Goal: Transaction & Acquisition: Purchase product/service

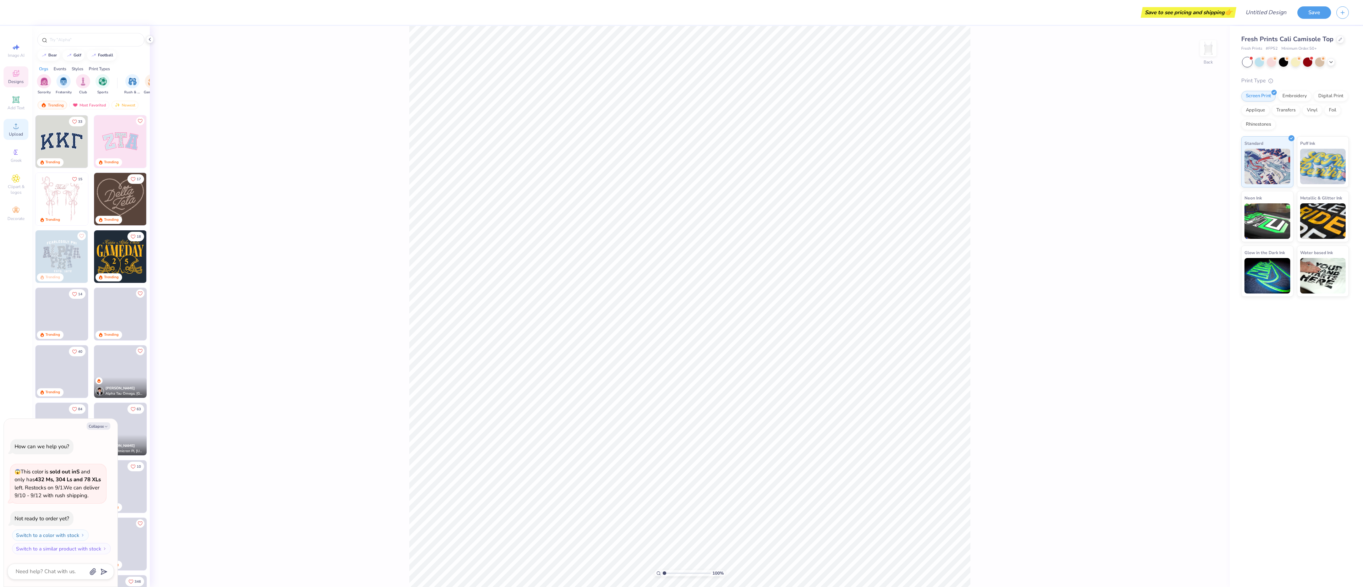
click at [17, 134] on span "Upload" at bounding box center [16, 134] width 14 height 6
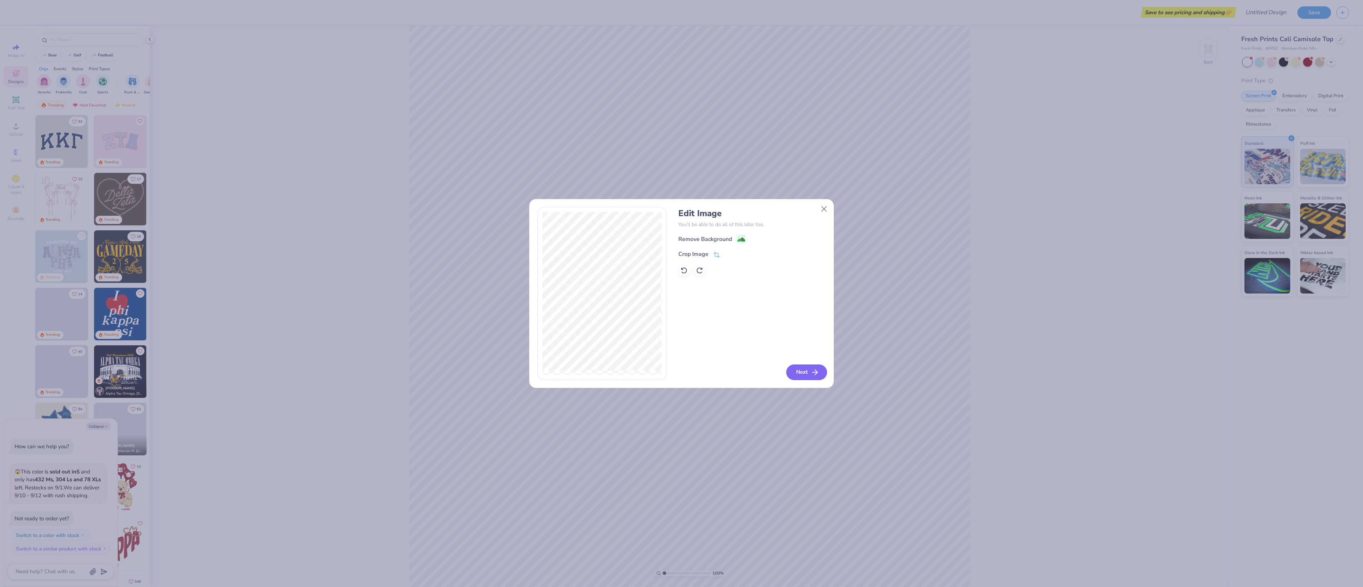
click at [807, 372] on button "Next" at bounding box center [806, 373] width 41 height 16
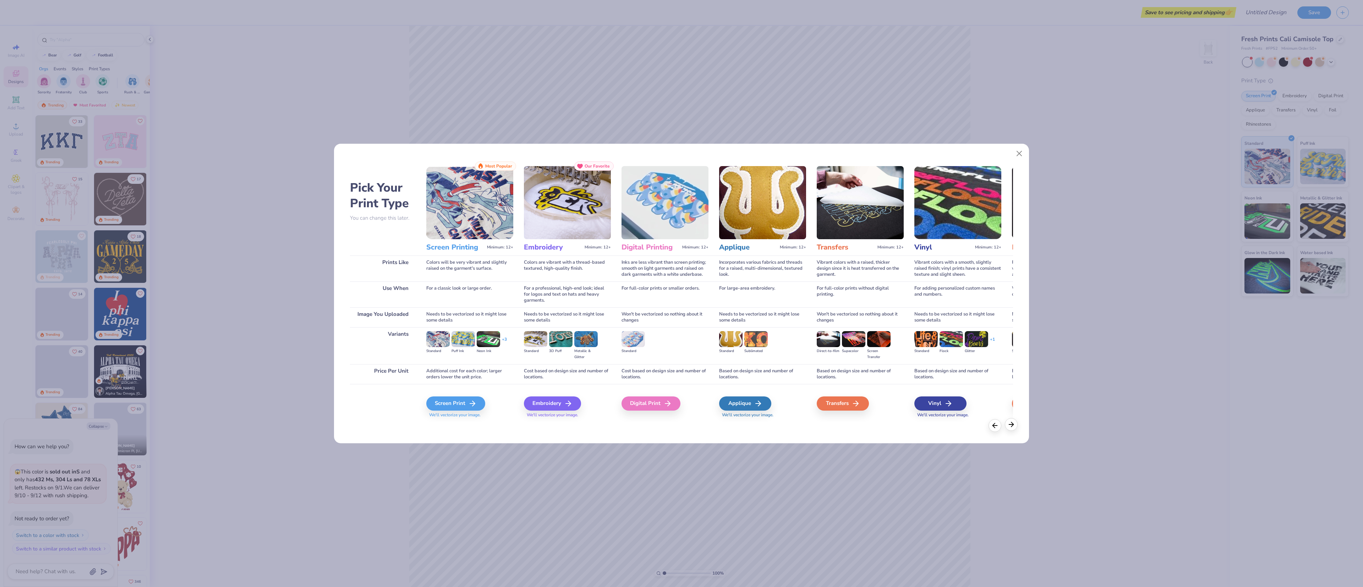
click at [1008, 424] on icon at bounding box center [1012, 425] width 8 height 8
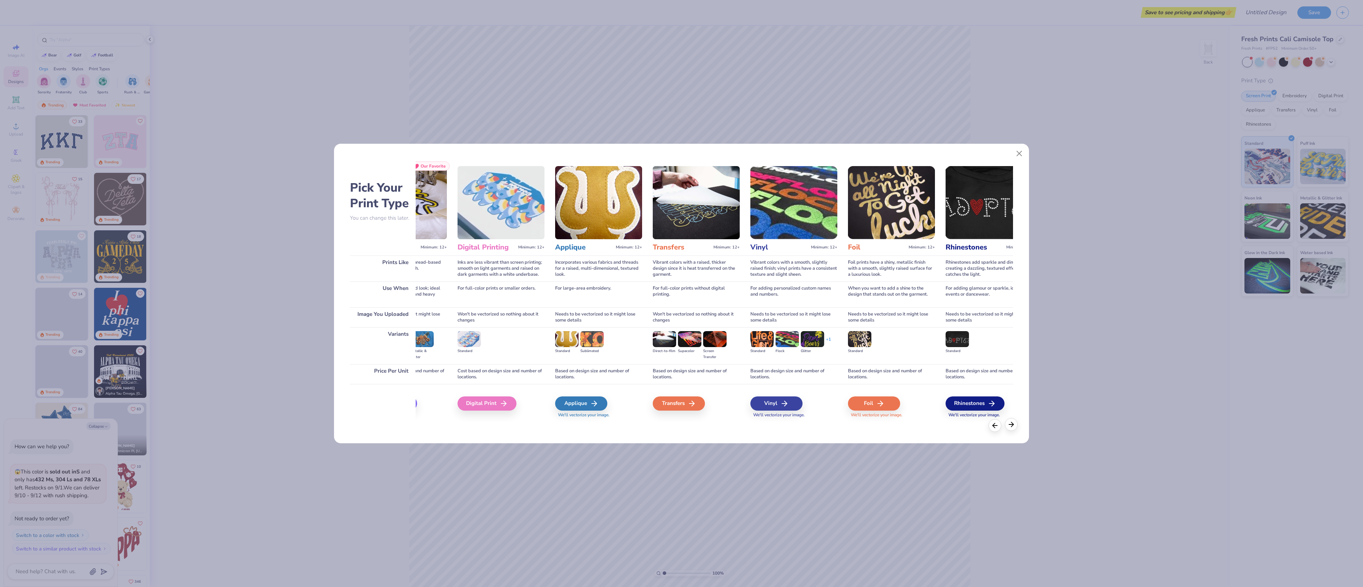
scroll to position [0, 195]
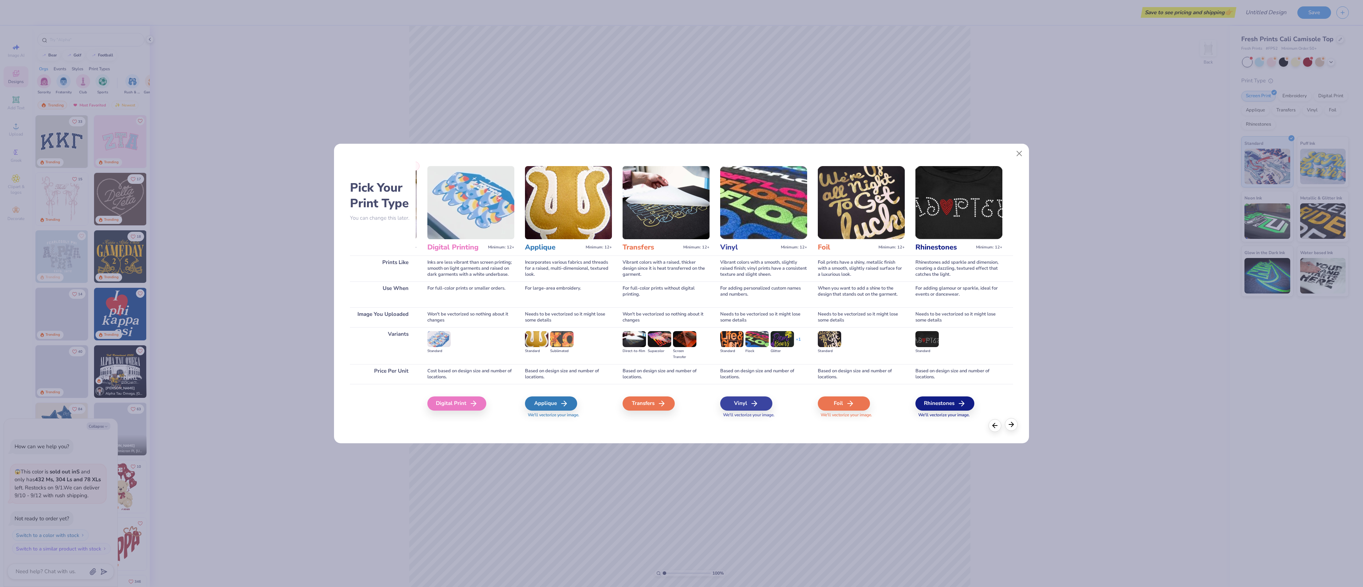
click at [1015, 423] on icon at bounding box center [1012, 425] width 8 height 8
click at [459, 402] on div "Digital Print" at bounding box center [457, 404] width 59 height 14
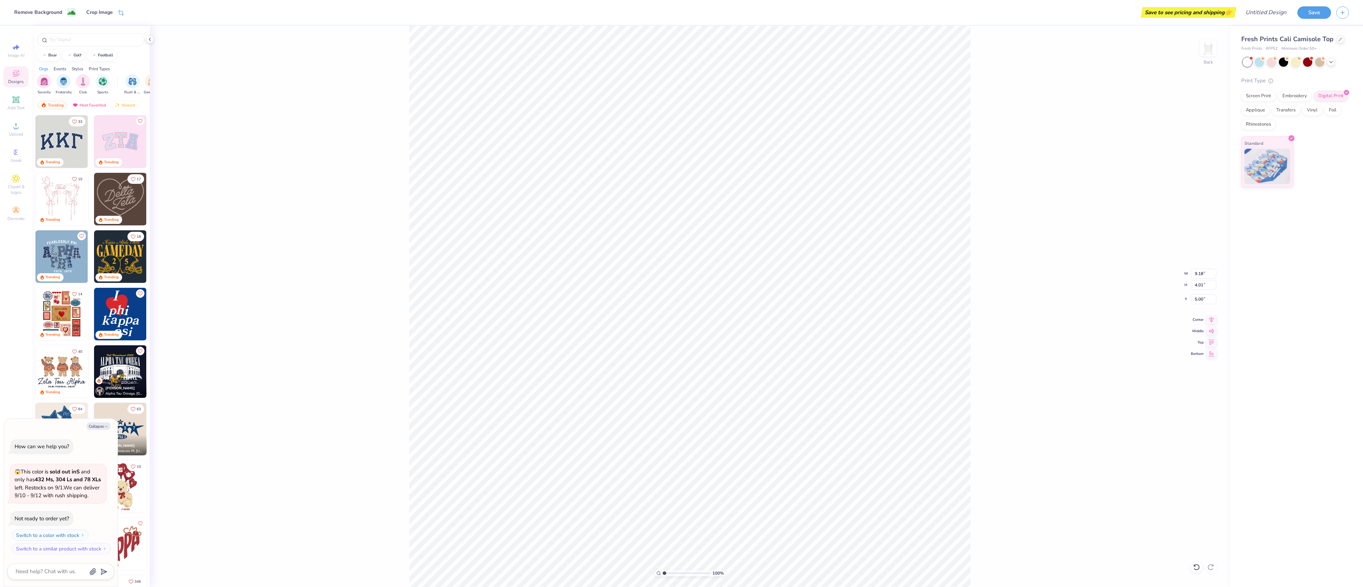
type textarea "x"
type input "3.02"
type input "1.32"
type textarea "x"
type input "1.21"
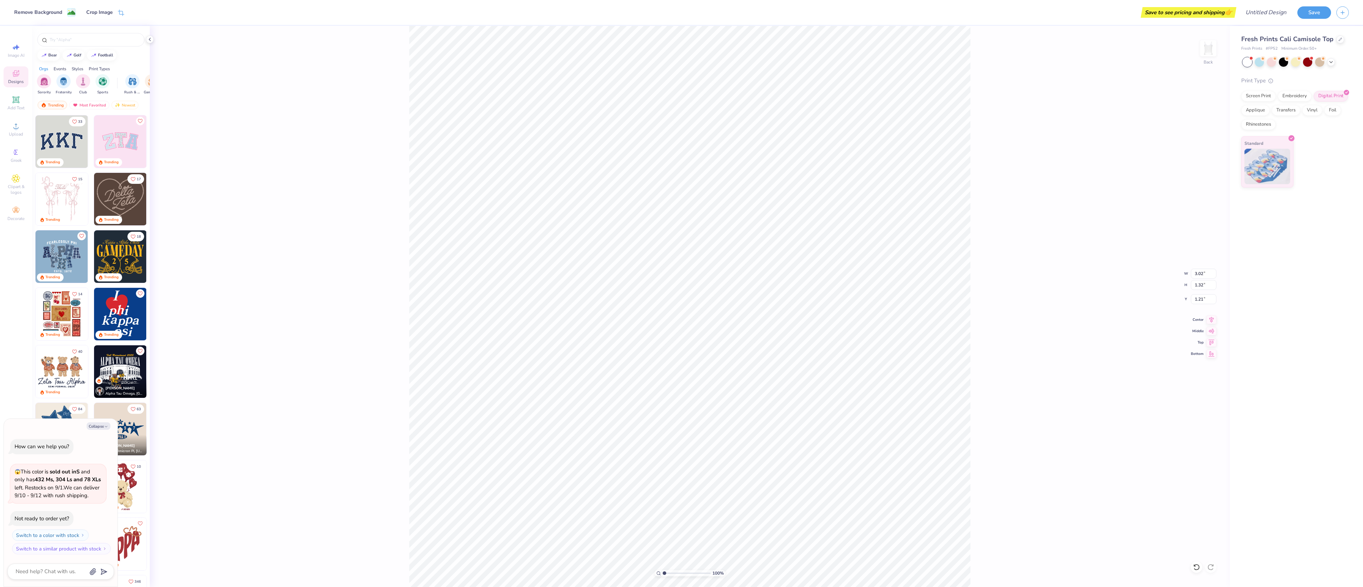
type textarea "x"
type input "3.69"
type input "1.61"
type textarea "x"
type input "1.05"
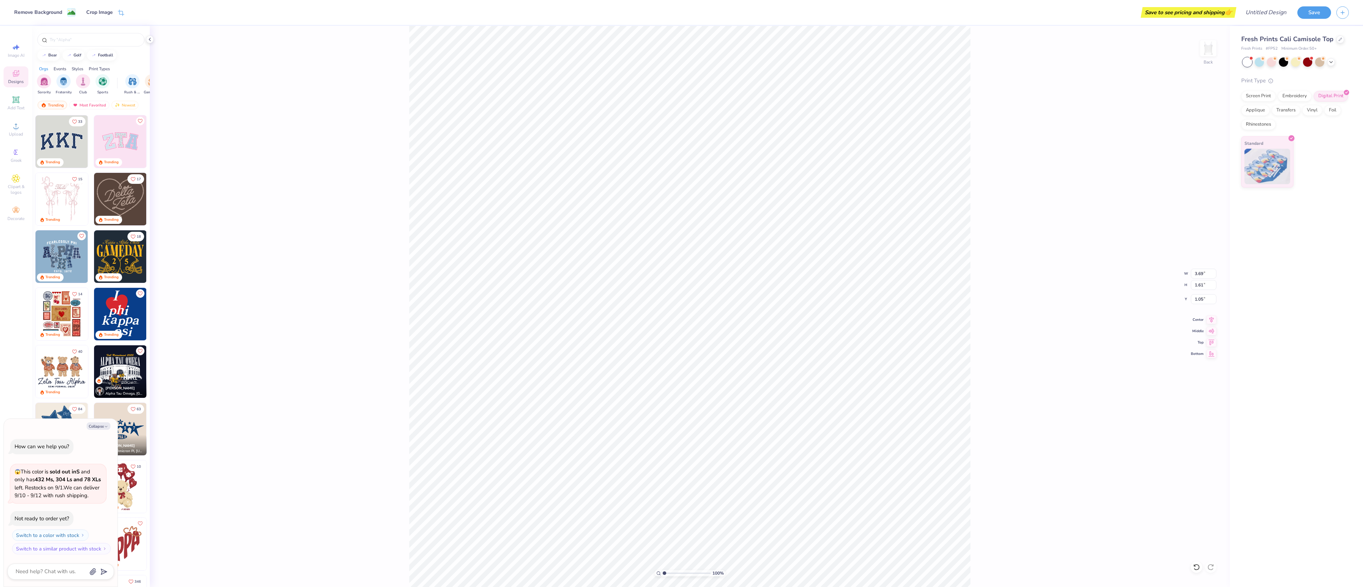
type textarea "x"
type input "3.96"
type input "1.73"
type textarea "x"
type input "1.02"
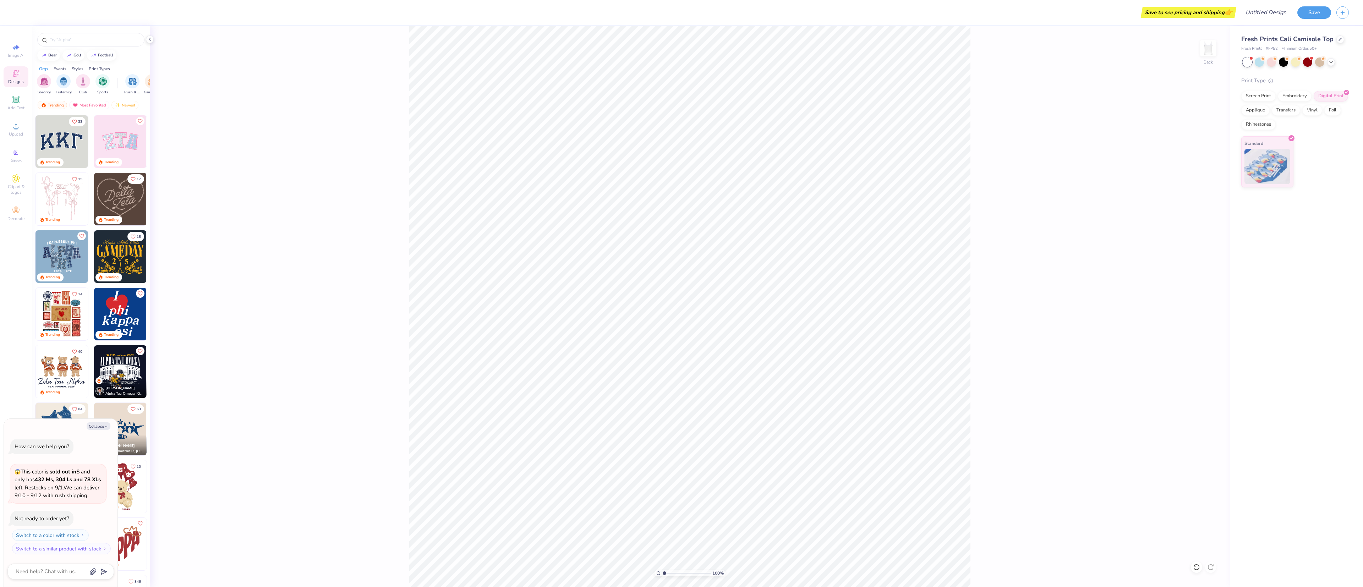
click at [981, 338] on div "100 % Back" at bounding box center [690, 306] width 1080 height 561
type textarea "x"
type input "4.39"
type input "1.92"
type textarea "x"
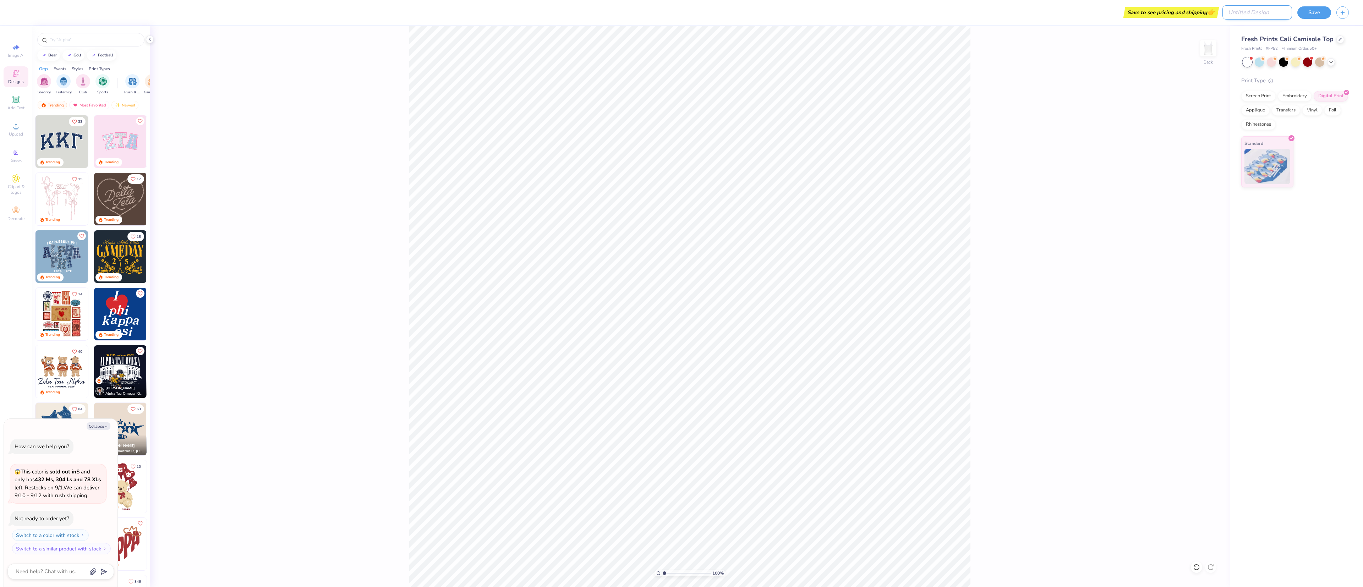
click at [1264, 11] on input "Design Title" at bounding box center [1258, 12] width 70 height 14
type input "C"
type textarea "x"
type input "Co"
type textarea "x"
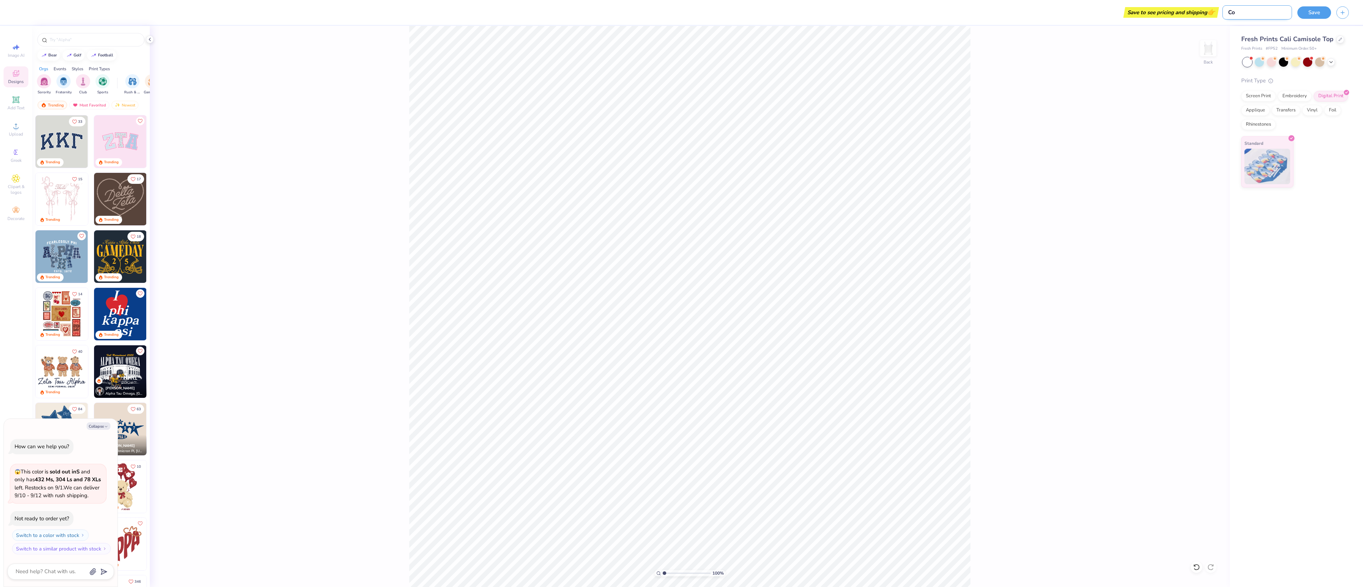
type input "[PERSON_NAME]"
type textarea "x"
type input "Coel"
type textarea "x"
type input "Coell"
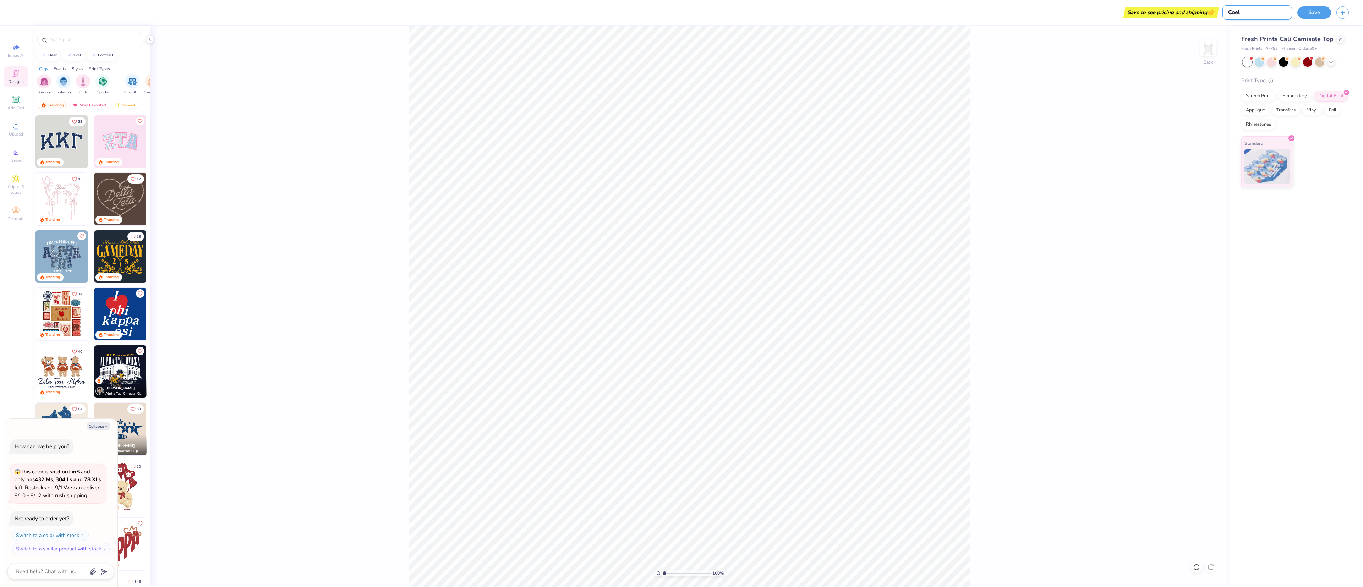
type textarea "x"
type input "Coel"
type textarea "x"
type input "[PERSON_NAME]"
type textarea "x"
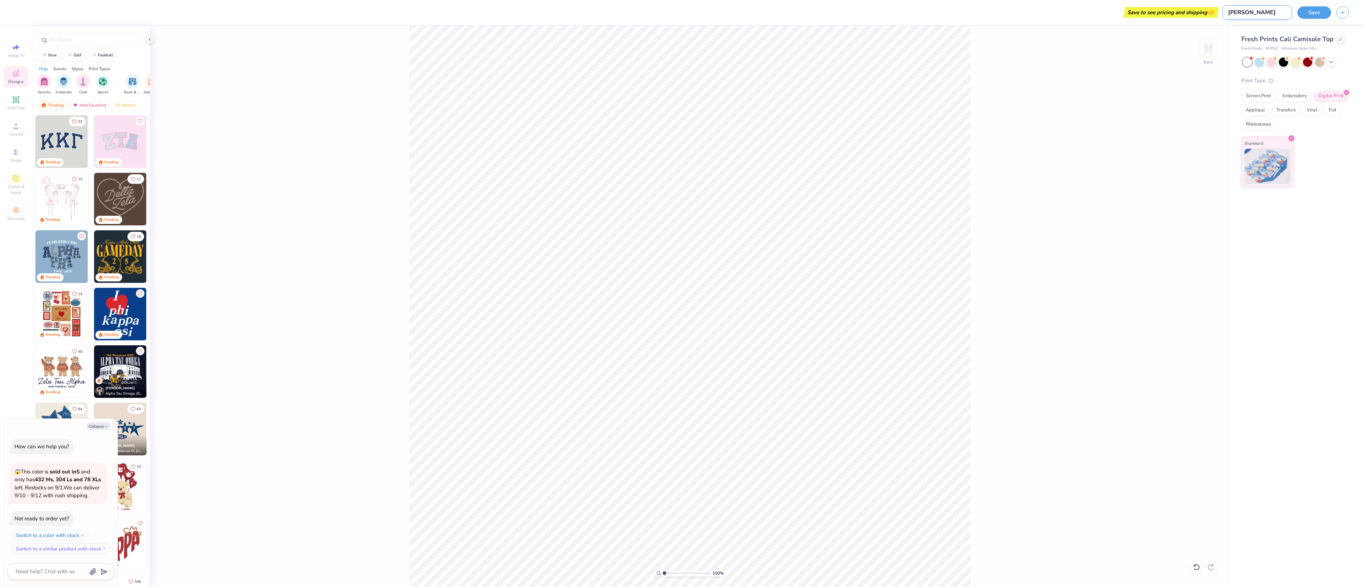
type input "Co"
type textarea "x"
type input "Col"
type textarea "x"
type input "Coll"
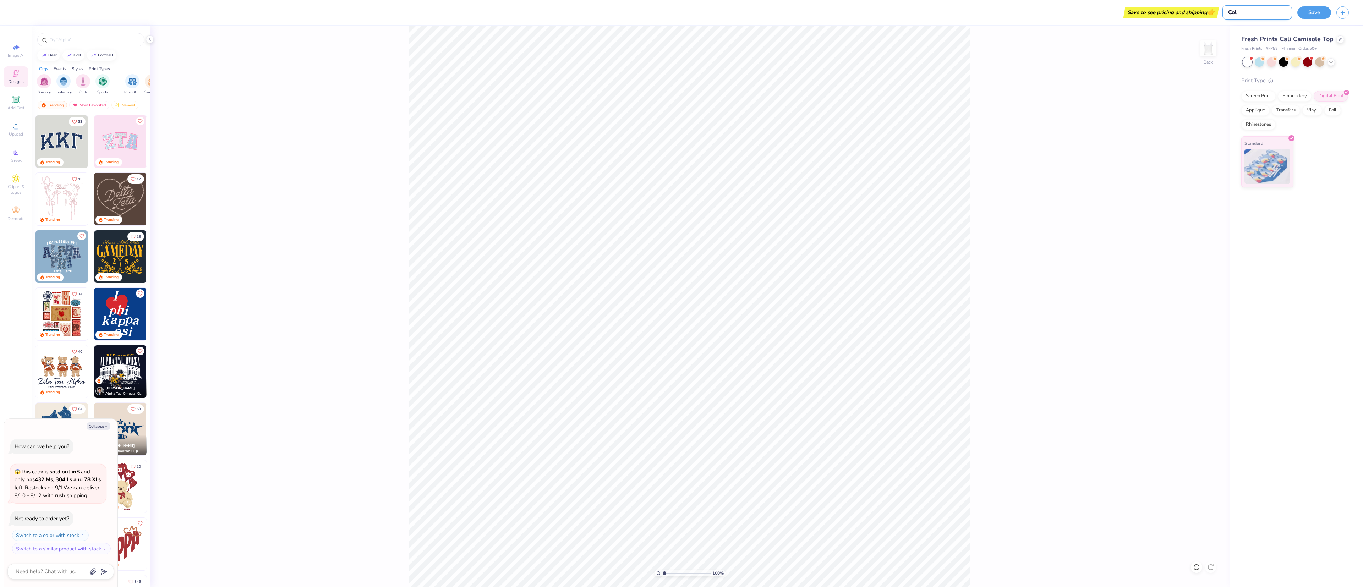
type textarea "x"
type input "Colle"
type textarea "x"
type input "Colleg"
type textarea "x"
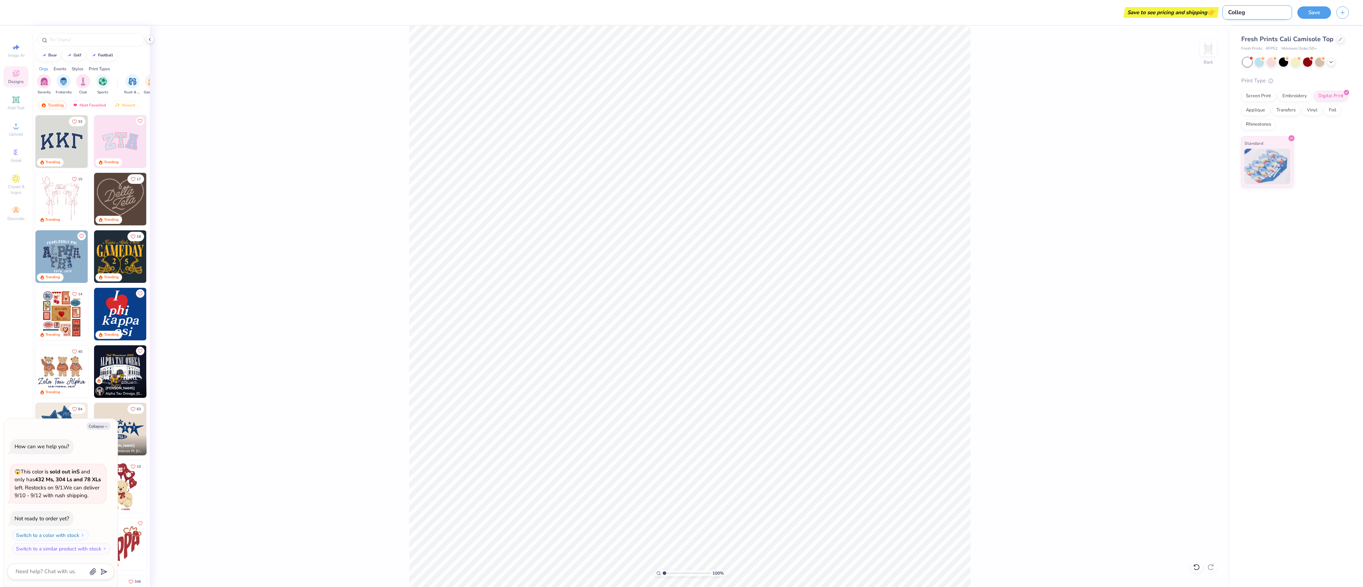
type input "College"
type textarea "x"
type input "College"
type textarea "x"
type input "College t"
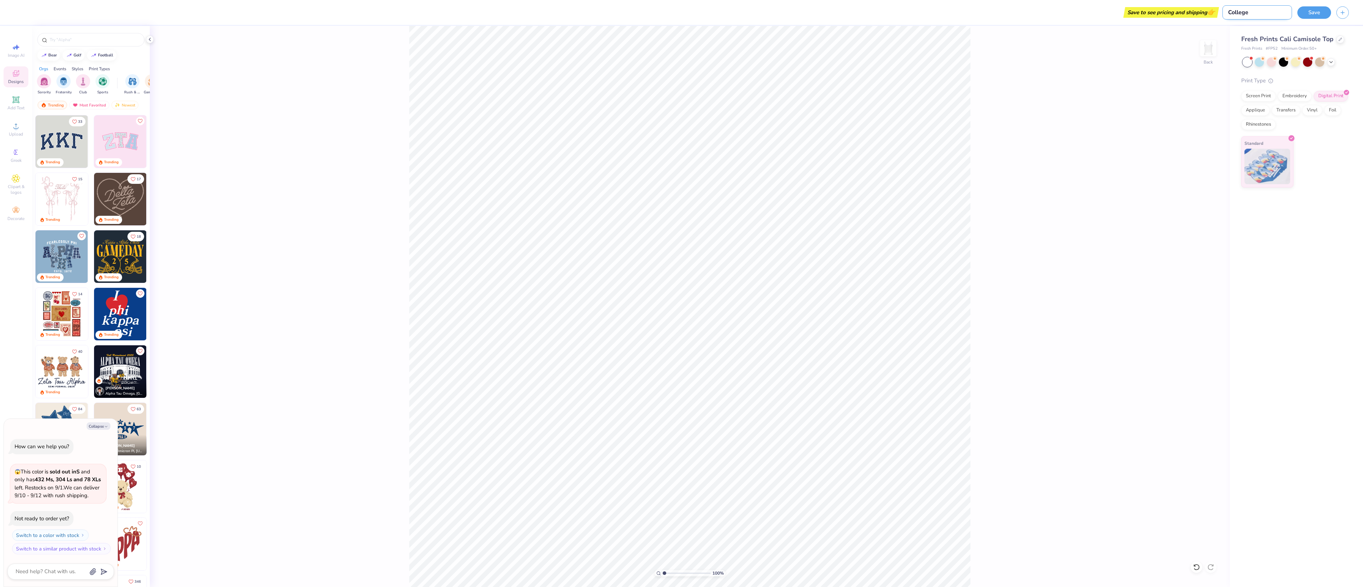
type textarea "x"
type input "College ta"
type textarea "x"
type input "College tan"
type textarea "x"
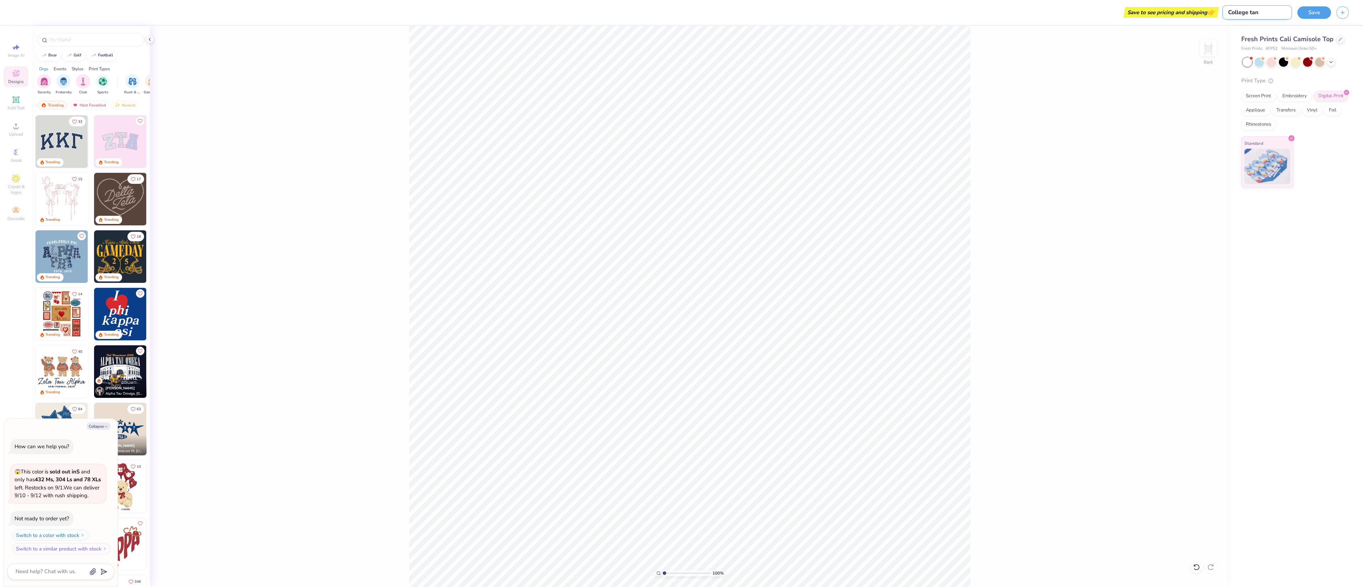
type input "College tank"
type textarea "x"
type input "College tank"
click at [1323, 14] on button "Save" at bounding box center [1315, 11] width 34 height 12
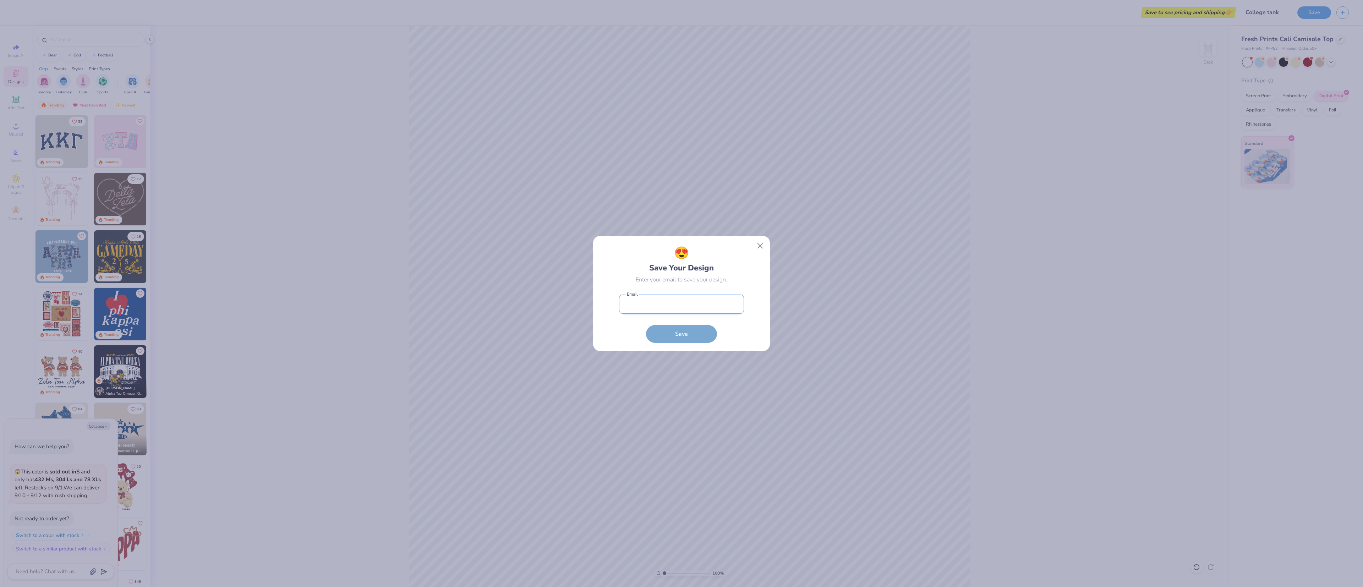
click at [699, 304] on input "email" at bounding box center [681, 305] width 125 height 20
type input "[EMAIL_ADDRESS][DOMAIN_NAME]"
click at [683, 335] on button "Save" at bounding box center [681, 332] width 71 height 18
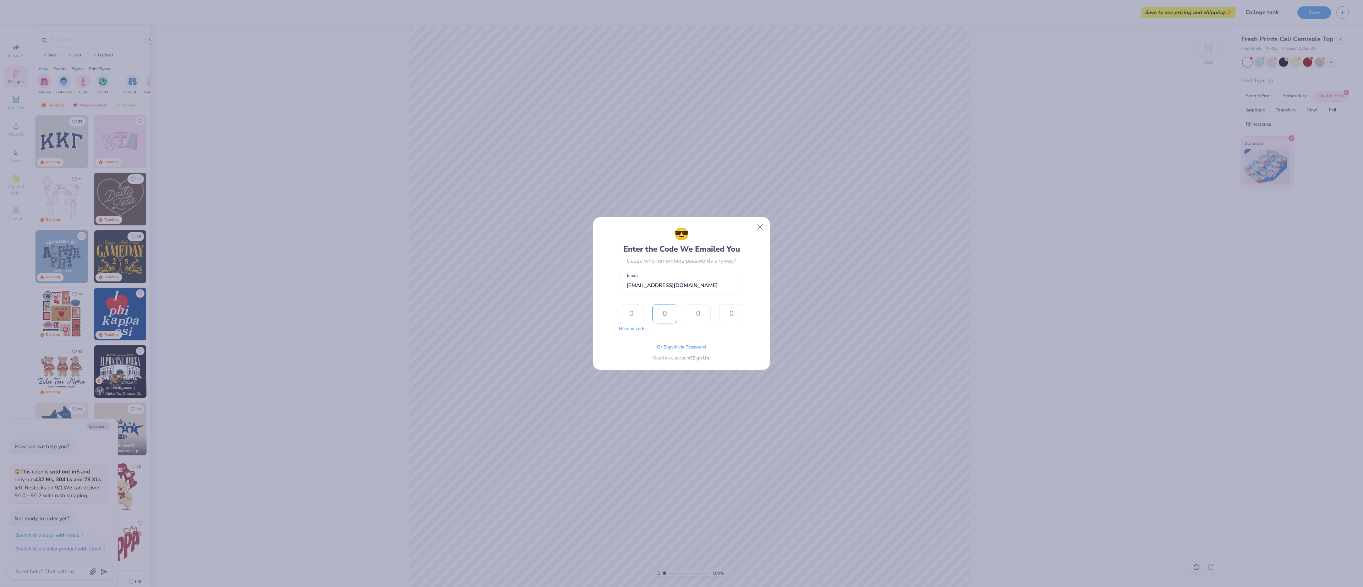
type input "1"
type input "7"
type input "4"
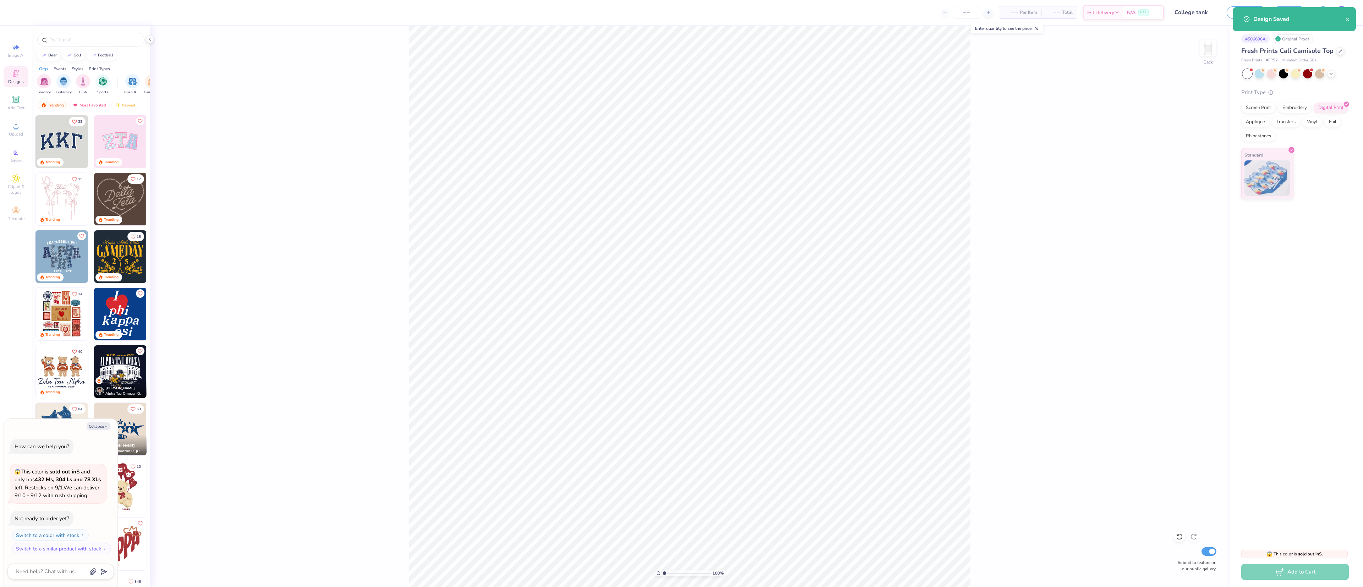
click at [1290, 576] on div "Add to Cart" at bounding box center [1295, 572] width 108 height 16
click at [1284, 12] on button "Save" at bounding box center [1290, 11] width 34 height 12
click at [1283, 573] on div "Add to Cart" at bounding box center [1295, 572] width 108 height 16
type textarea "x"
click at [1180, 209] on div "100 % Back Submit to feature on our public gallery." at bounding box center [690, 306] width 1080 height 561
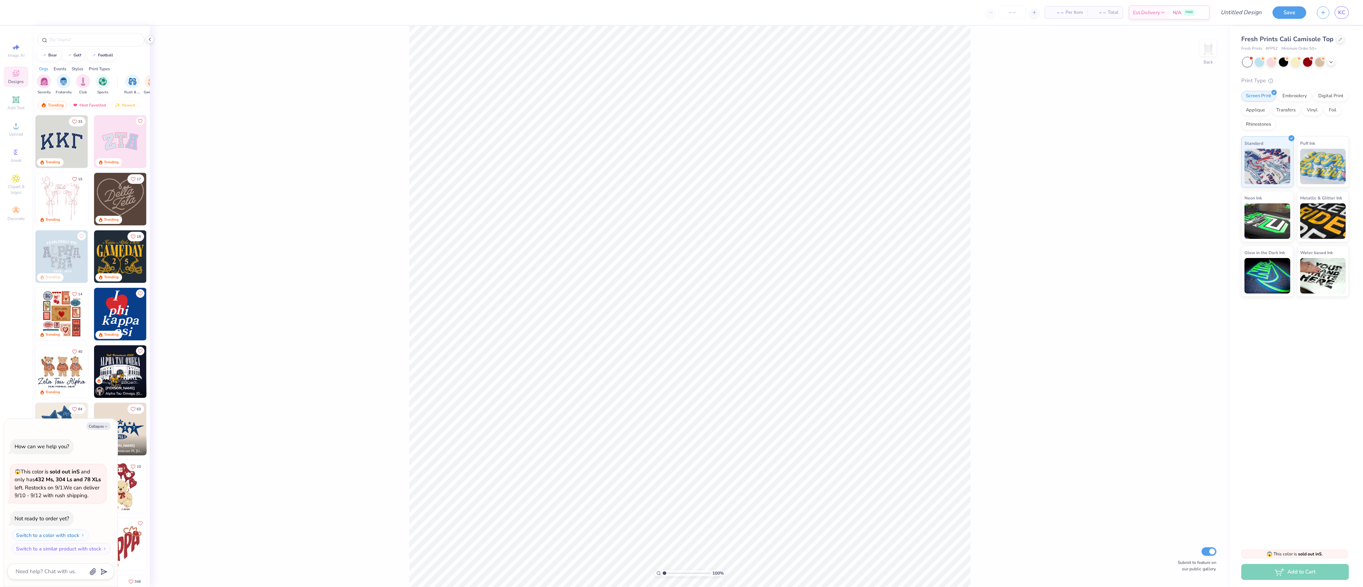
click at [1334, 41] on div "Fresh Prints Cali Camisole Top" at bounding box center [1295, 39] width 108 height 10
click at [1296, 509] on span "😱 This color is sold out in S and only has 432 Ms, 304 Ls and 78 XLs left . Res…" at bounding box center [1294, 504] width 99 height 19
